Goal: Task Accomplishment & Management: Manage account settings

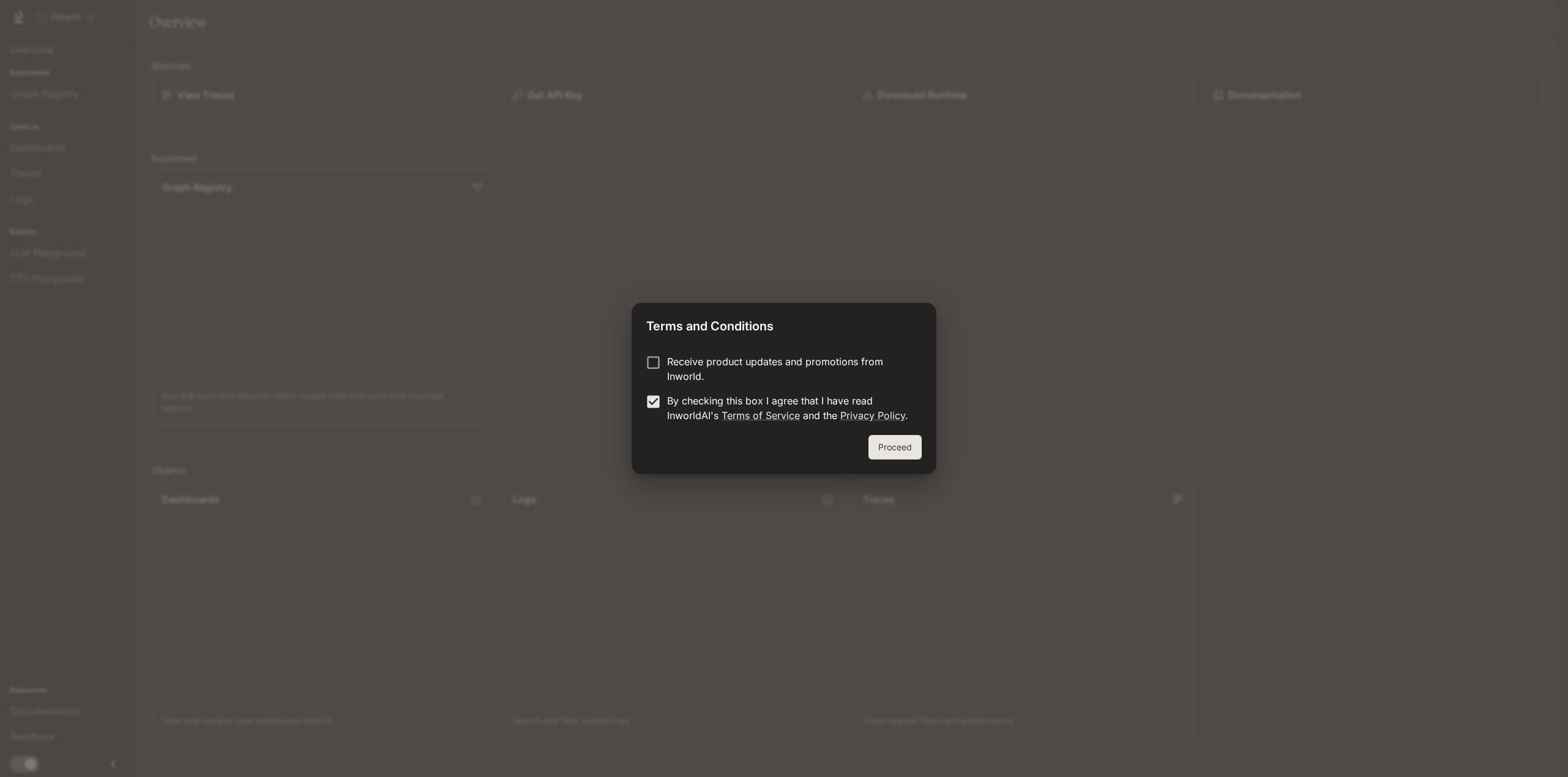
click at [910, 443] on button "Proceed" at bounding box center [895, 447] width 53 height 24
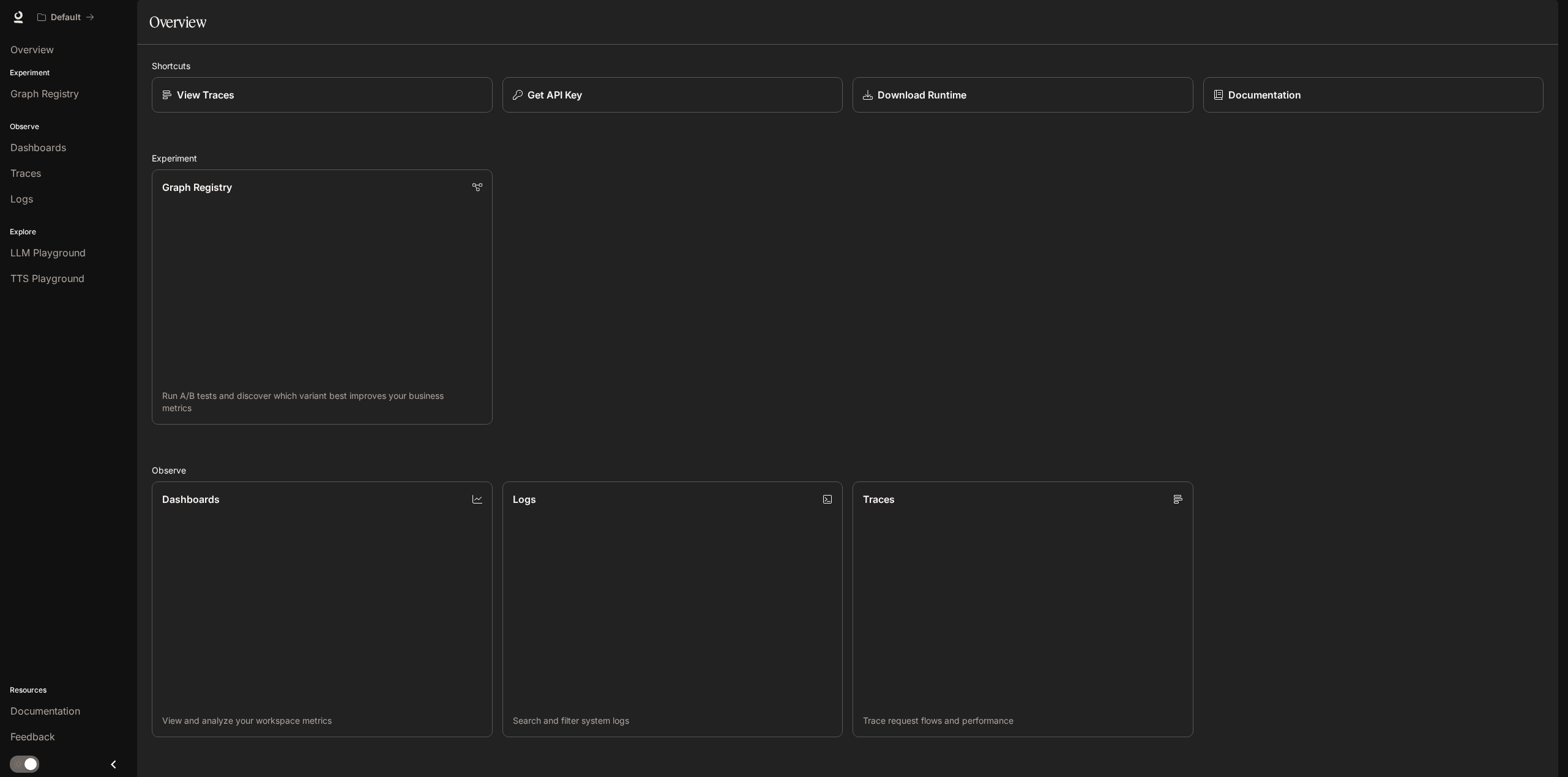
click at [1542, 18] on img "button" at bounding box center [1540, 17] width 18 height 18
click at [1442, 85] on span "Billing" at bounding box center [1464, 90] width 158 height 13
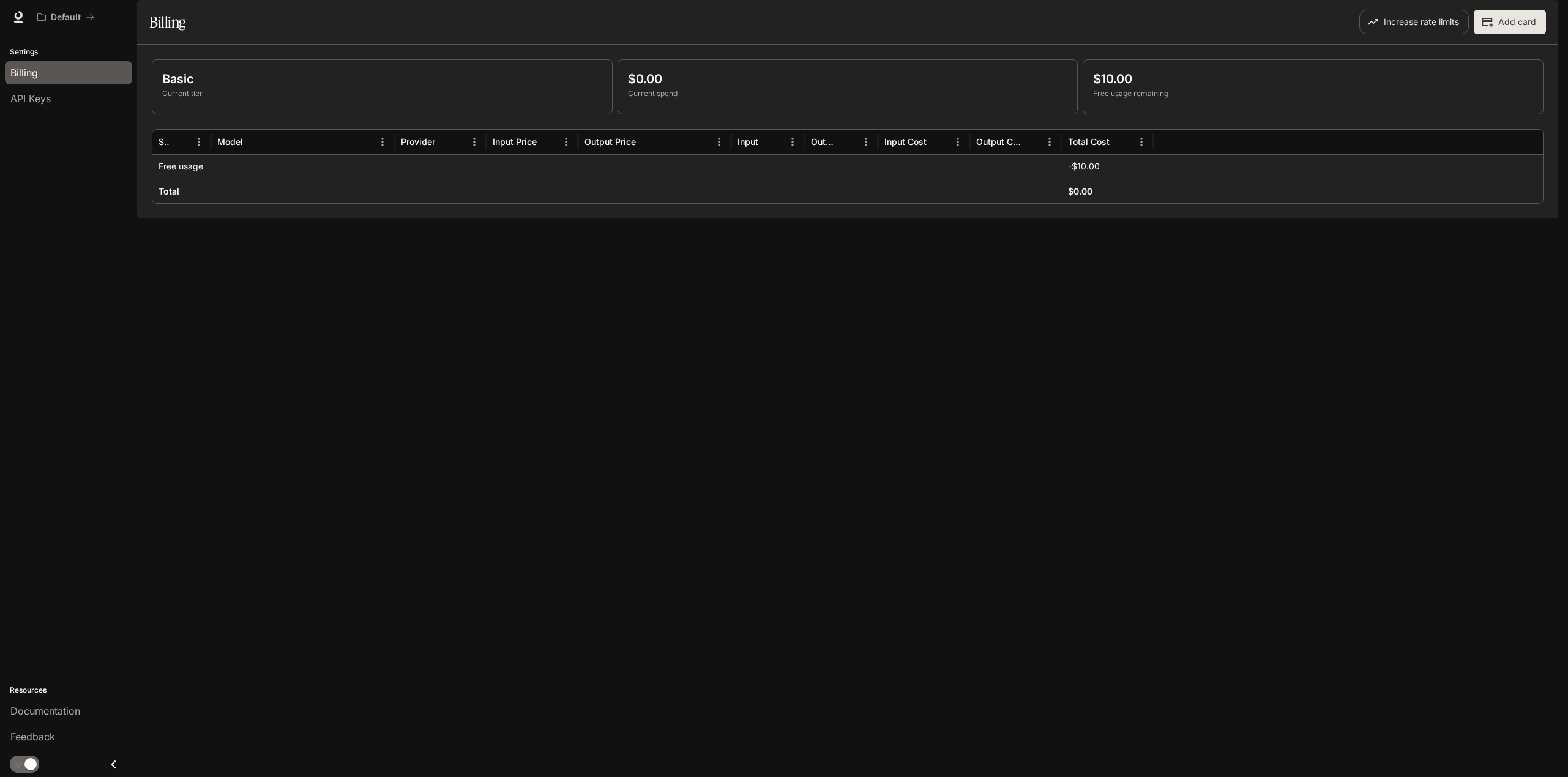
click at [1541, 15] on img "button" at bounding box center [1540, 17] width 18 height 18
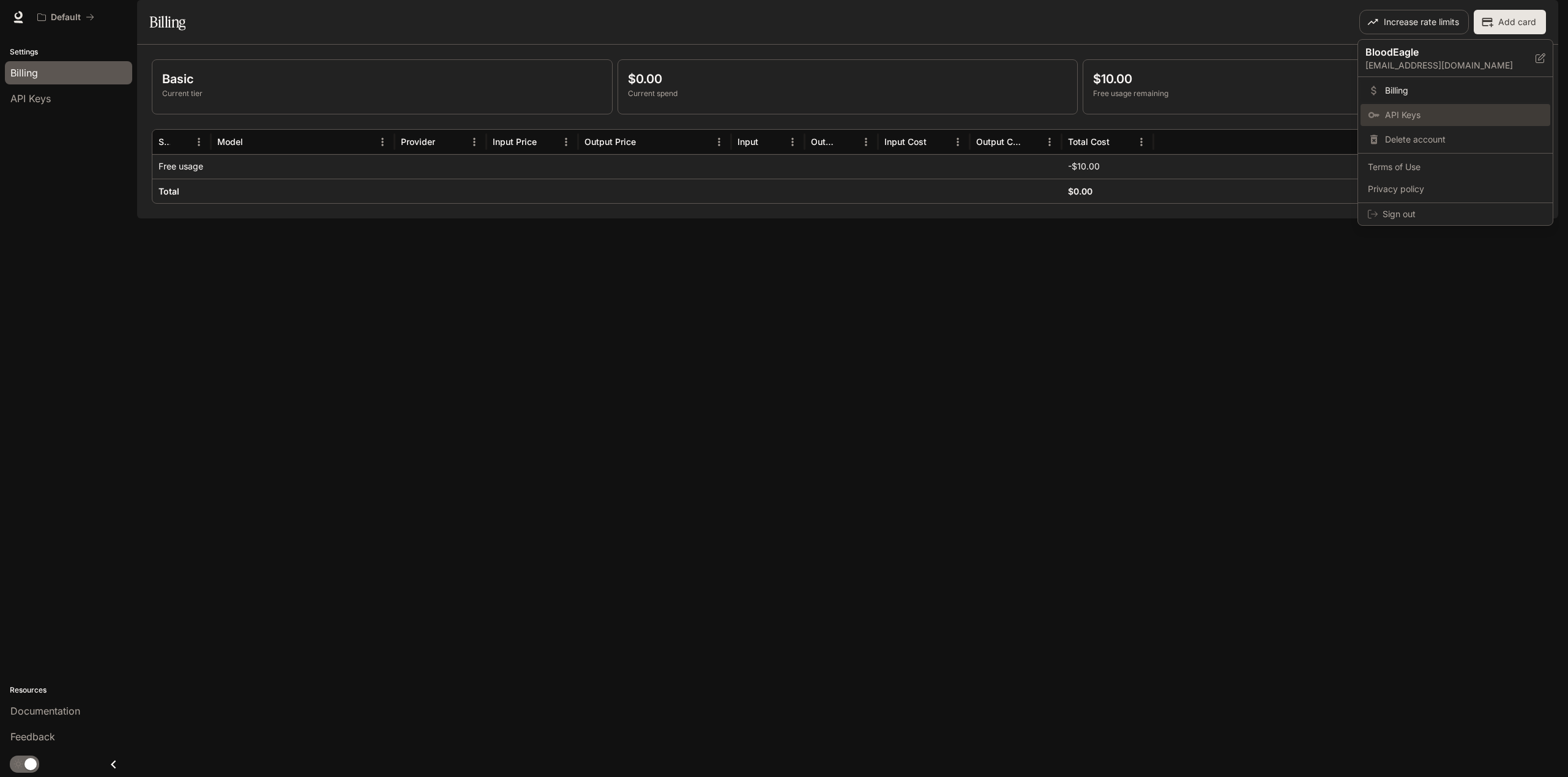
click at [1423, 111] on span "API Keys" at bounding box center [1464, 114] width 158 height 13
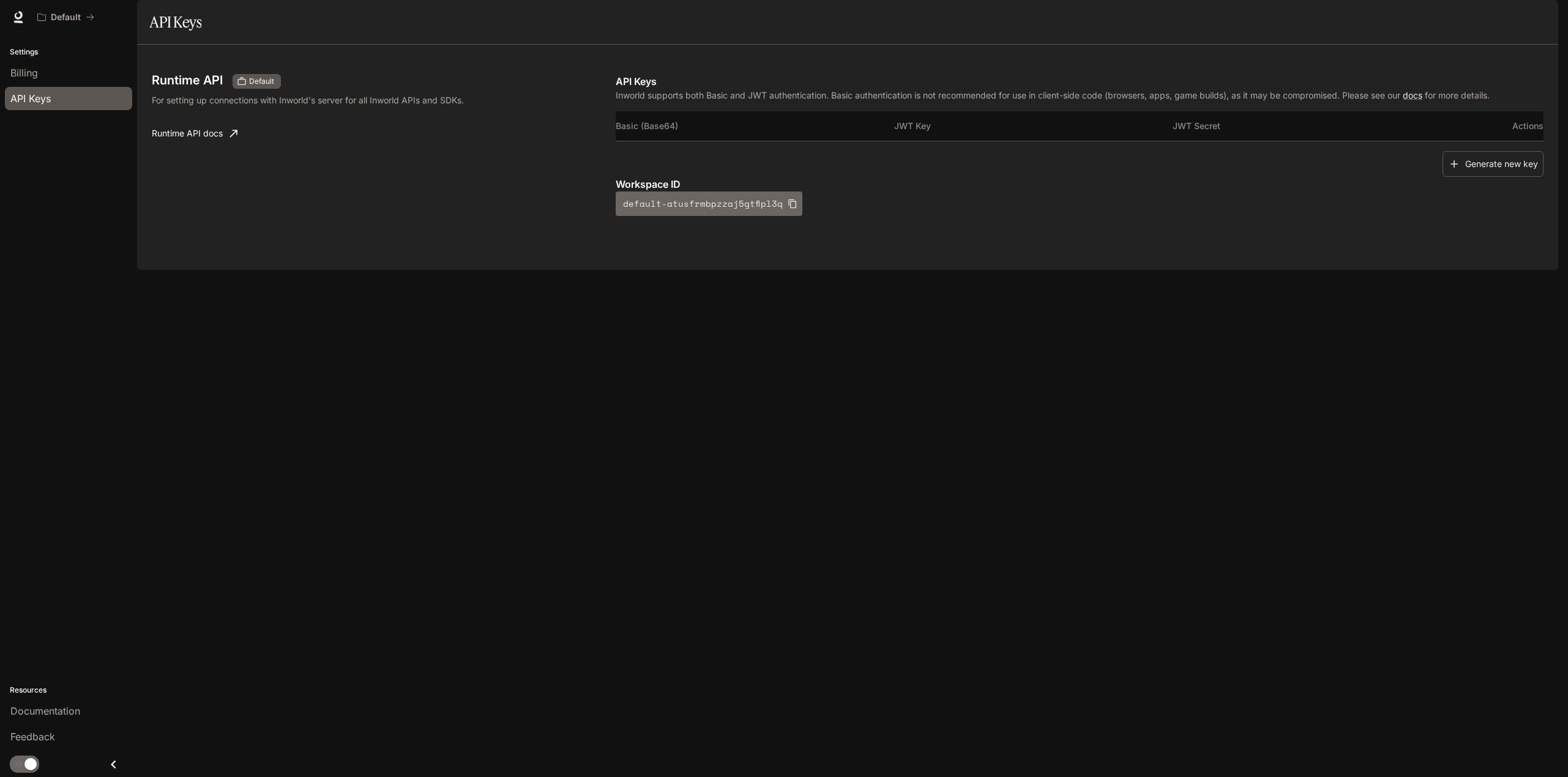
click at [788, 209] on icon "button" at bounding box center [792, 204] width 8 height 9
